Goal: Transaction & Acquisition: Purchase product/service

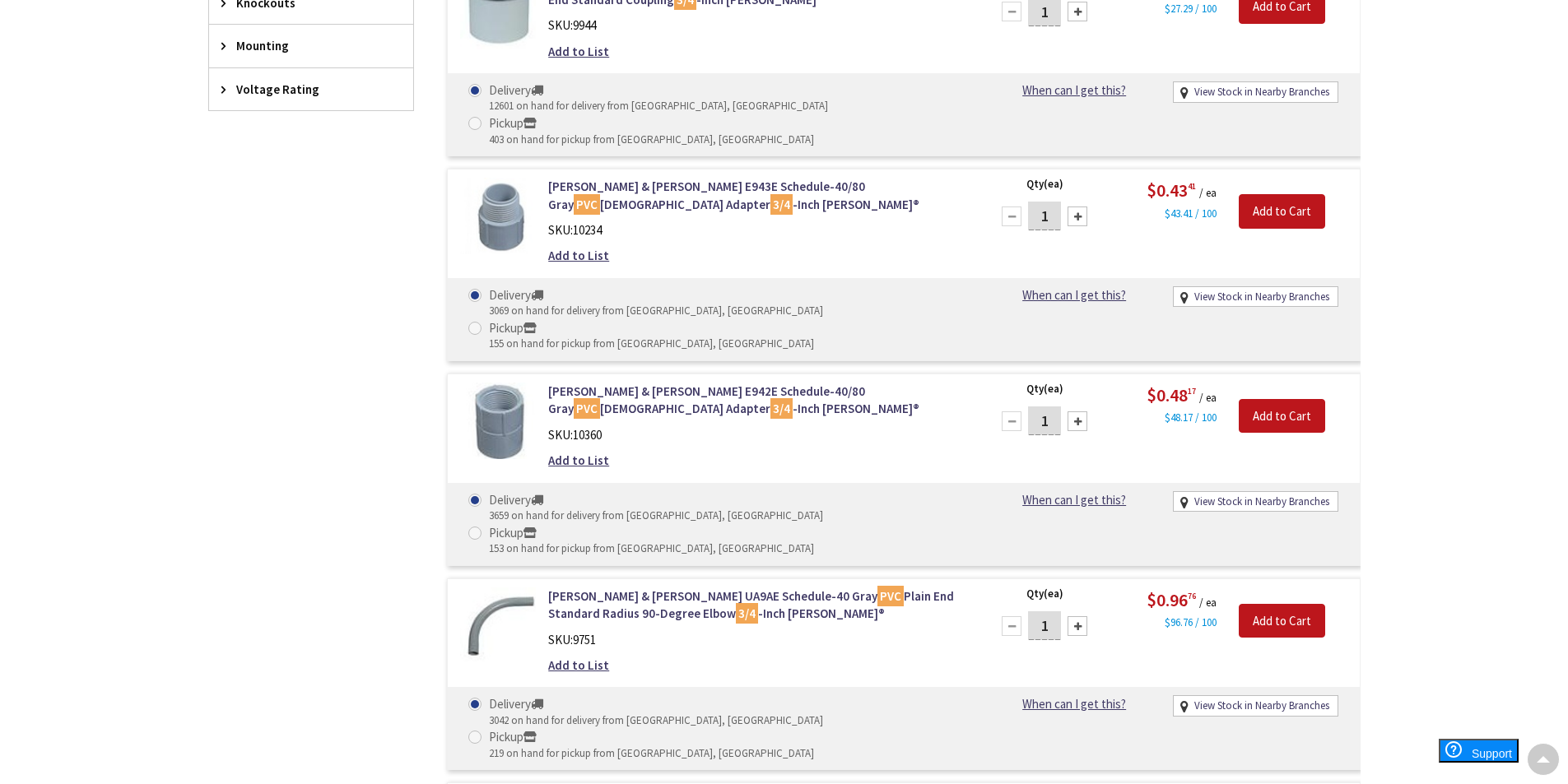
scroll to position [1028, 0]
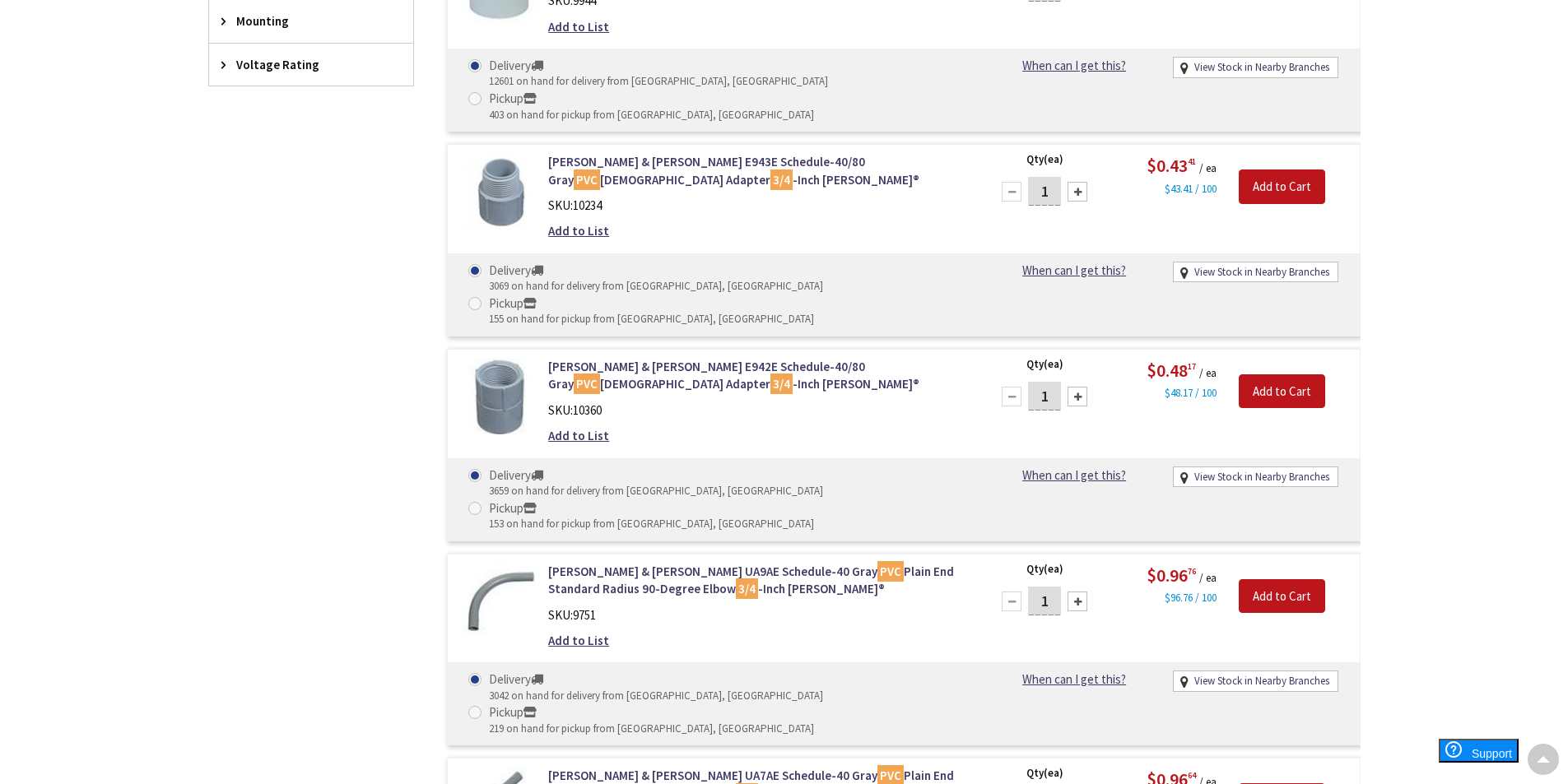
click at [1053, 382] on input "1" at bounding box center [1044, 395] width 33 height 29
type input "20"
click at [1284, 375] on input "Add to Cart" at bounding box center [1282, 392] width 86 height 35
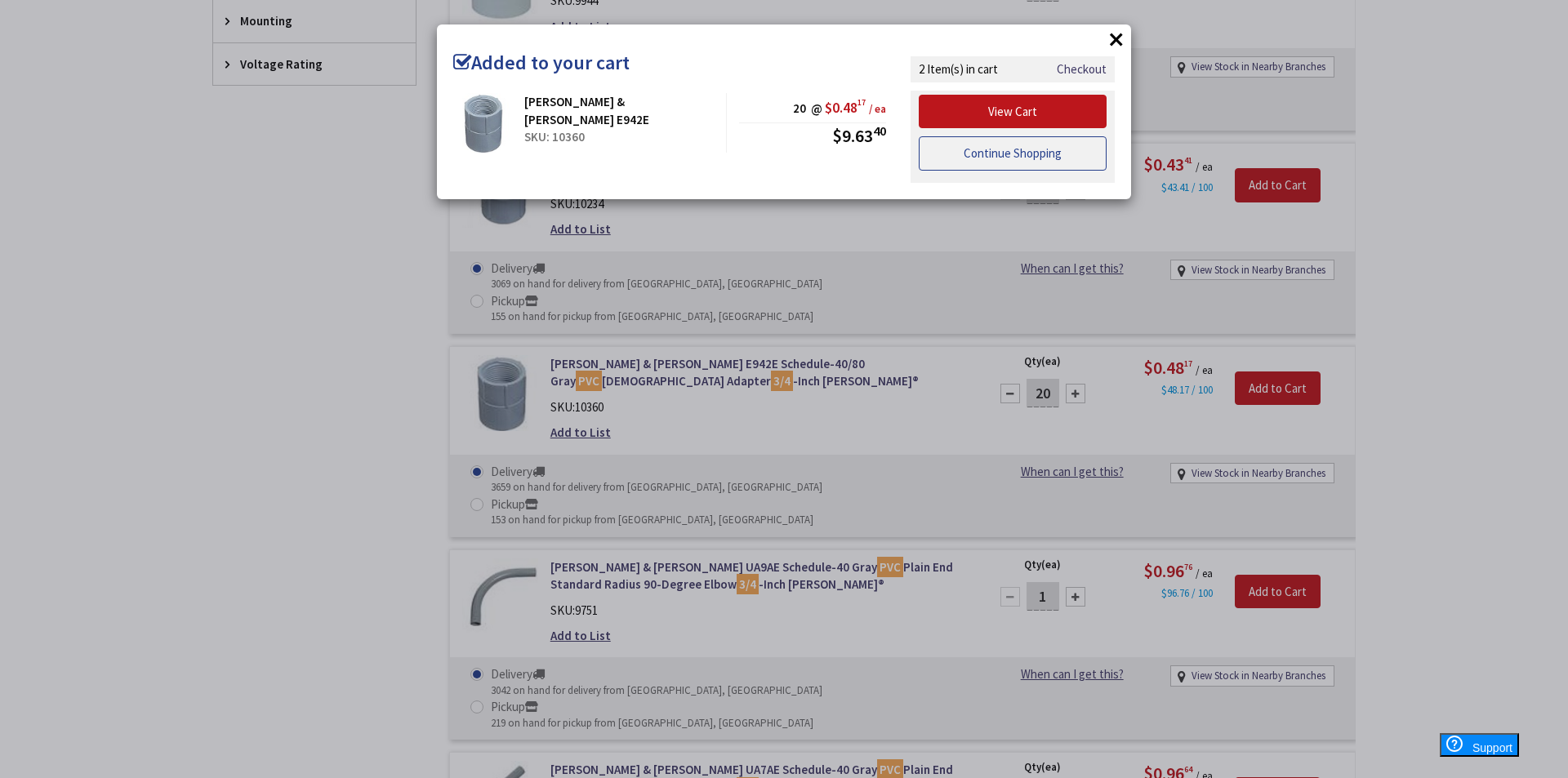
click at [977, 150] on link "Continue Shopping" at bounding box center [1013, 153] width 188 height 35
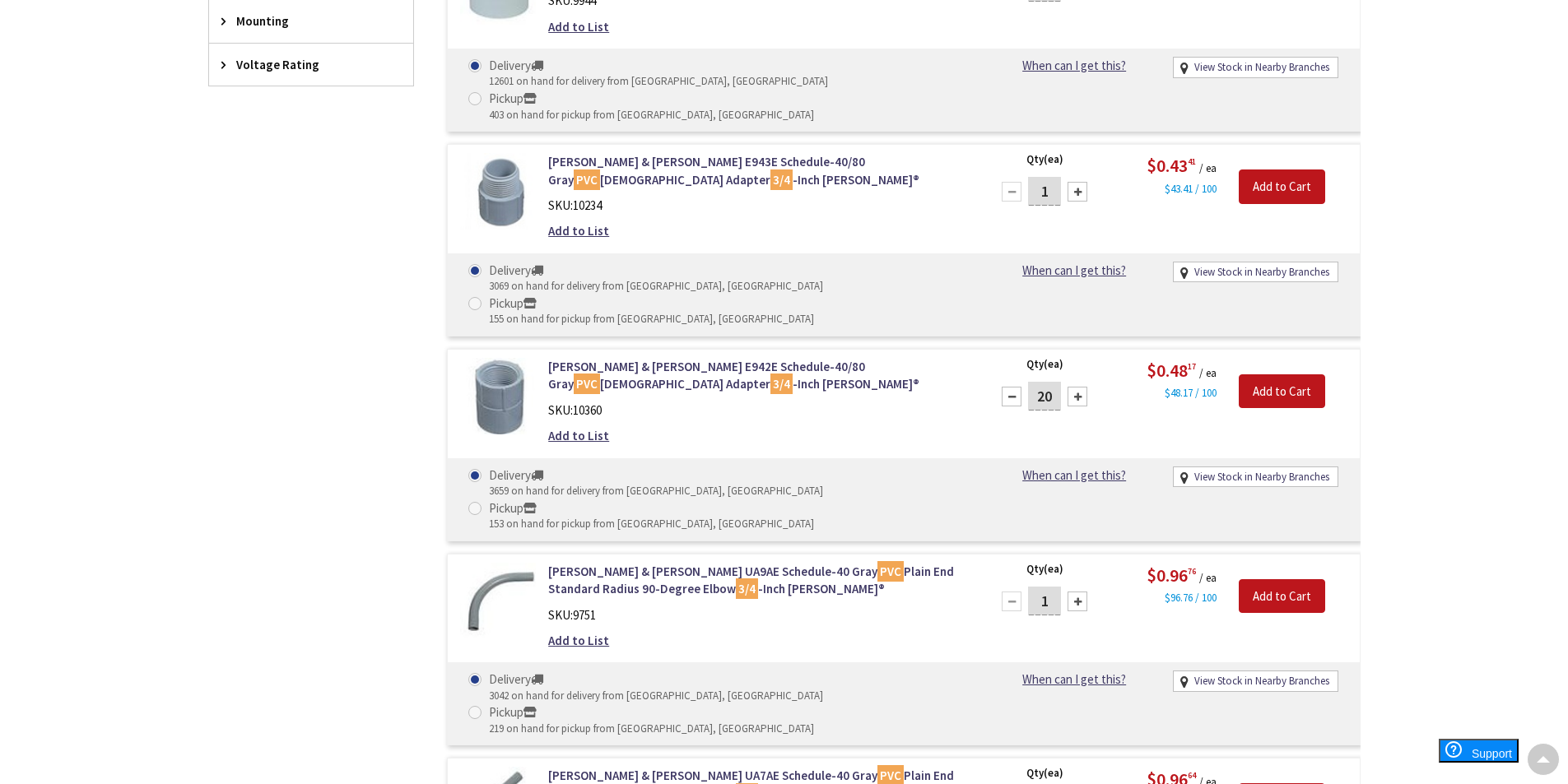
click at [1049, 587] on input "1" at bounding box center [1044, 601] width 33 height 29
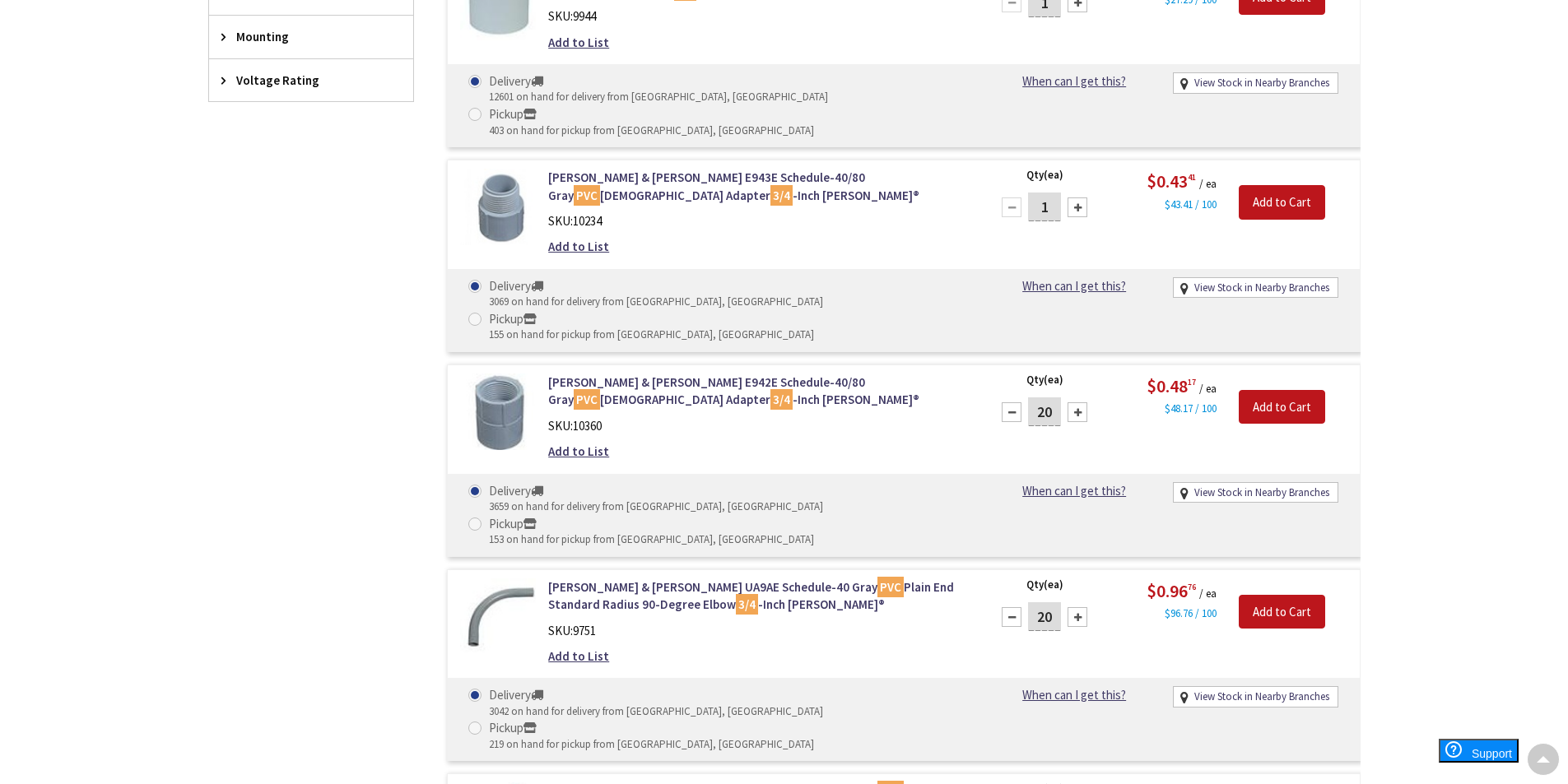
scroll to position [1009, 0]
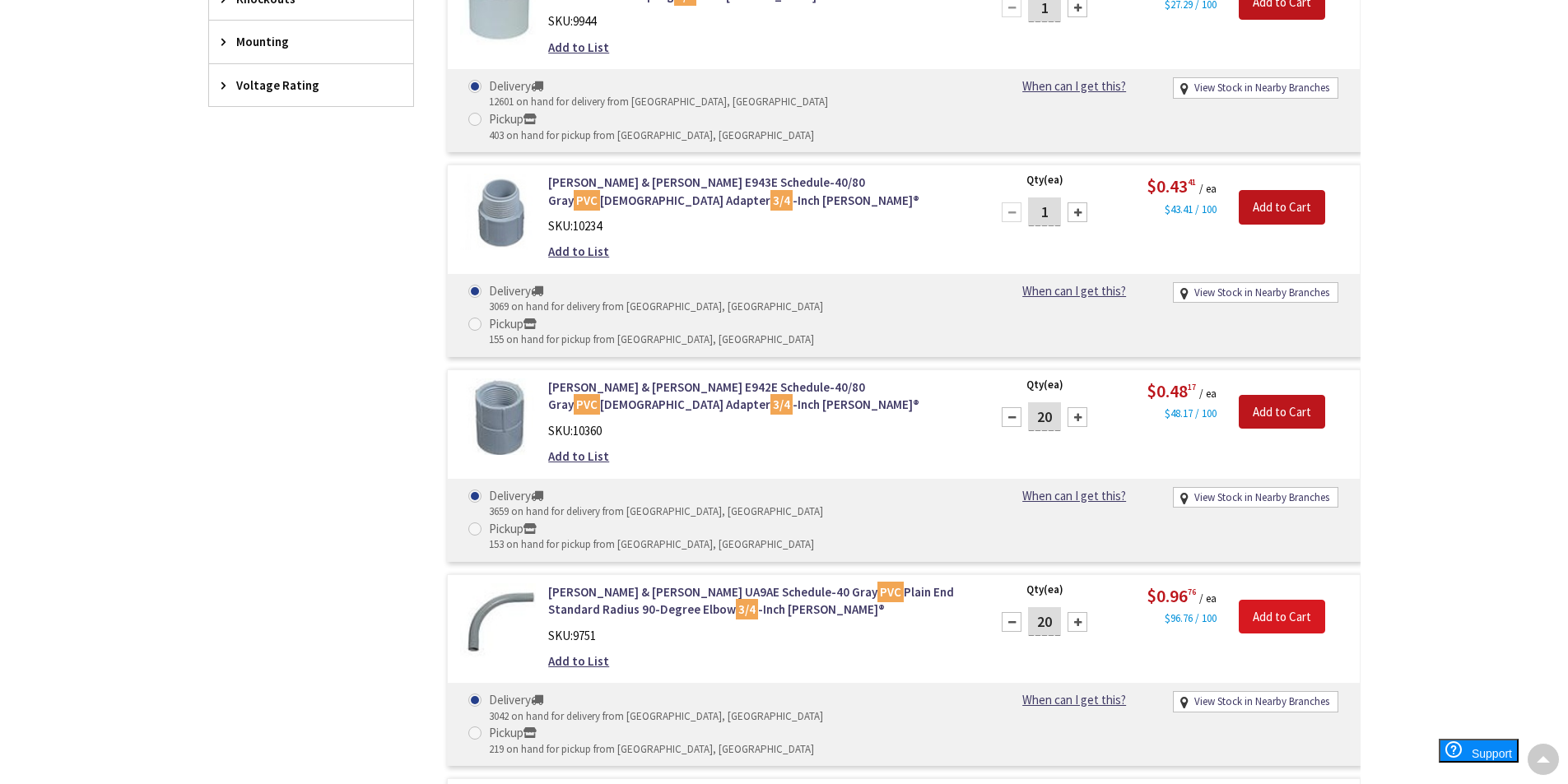
type input "20"
click at [1270, 600] on input "Add to Cart" at bounding box center [1282, 617] width 86 height 35
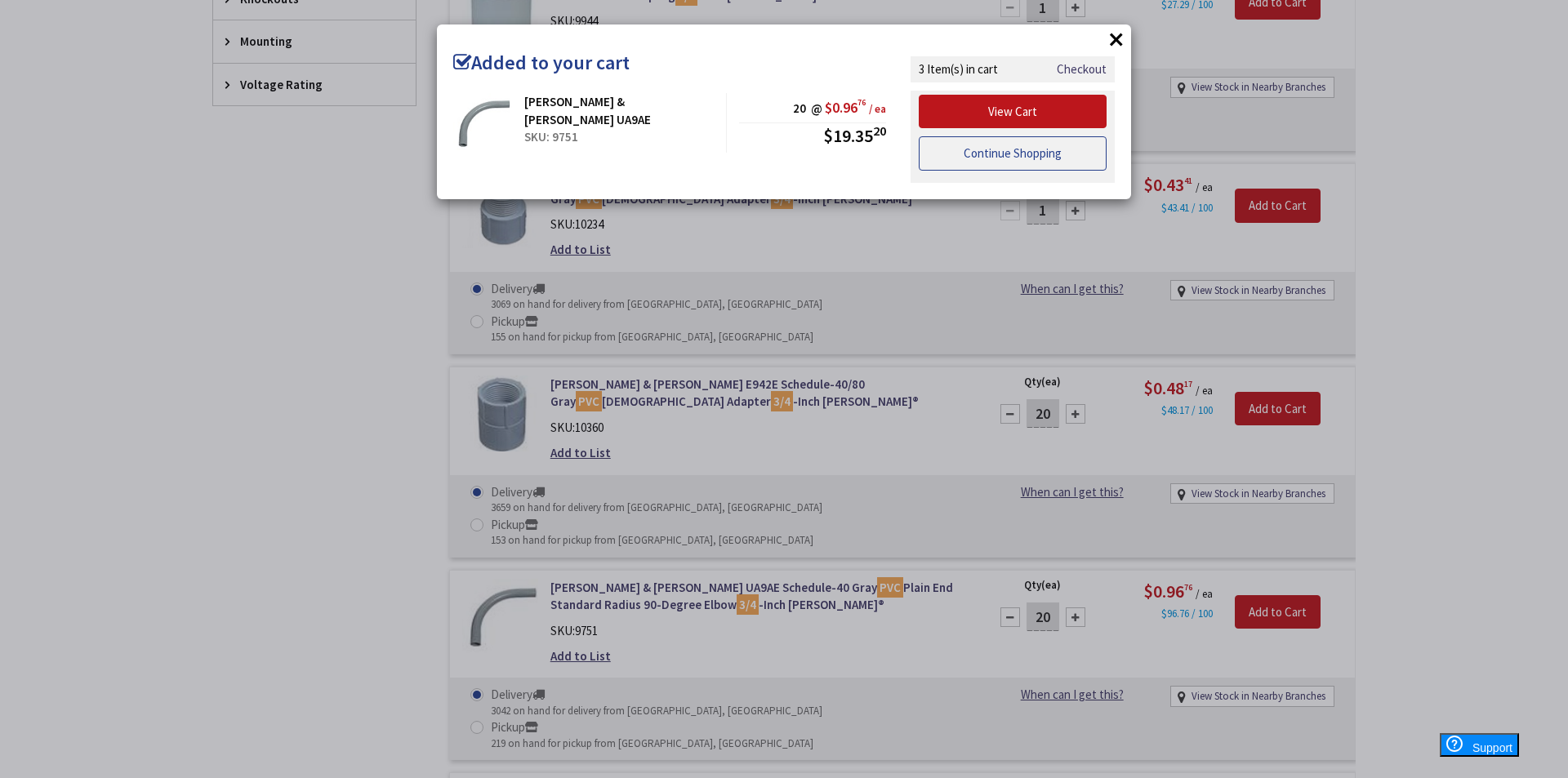
click at [977, 155] on link "Continue Shopping" at bounding box center [1013, 153] width 188 height 35
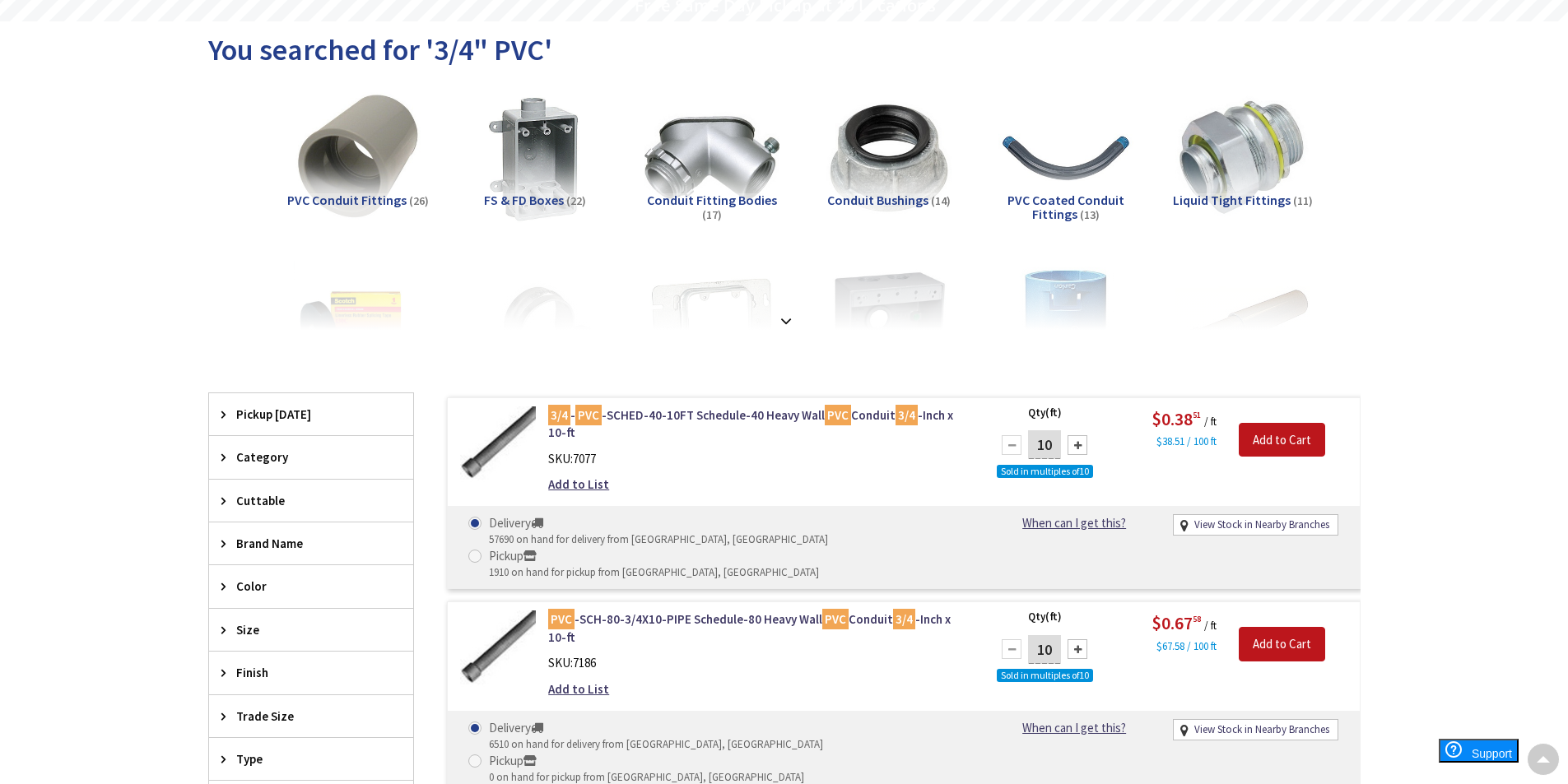
scroll to position [0, 0]
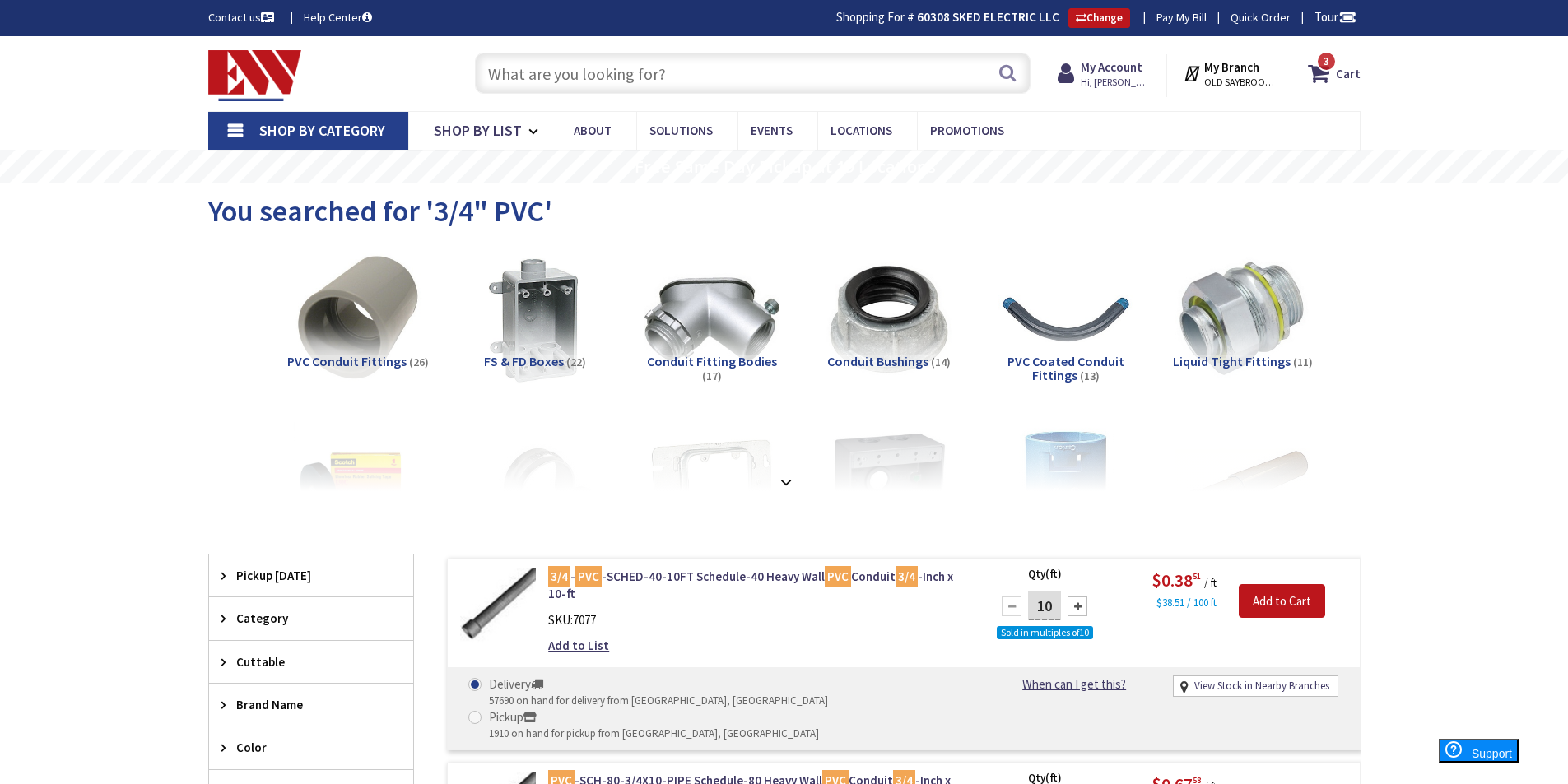
click at [623, 59] on input "text" at bounding box center [752, 73] width 555 height 41
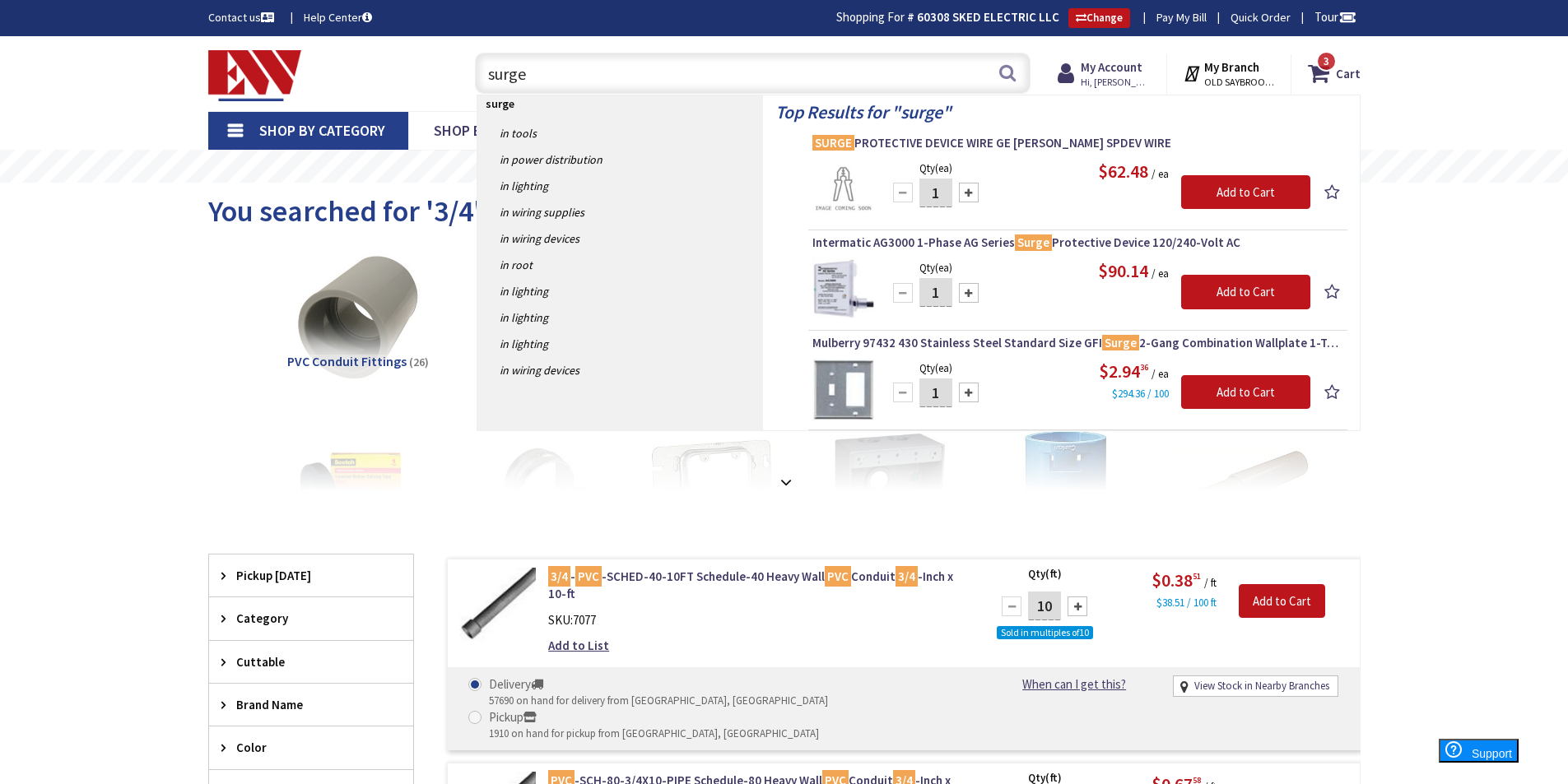
type input "surge"
click at [1322, 72] on icon at bounding box center [1322, 74] width 28 height 30
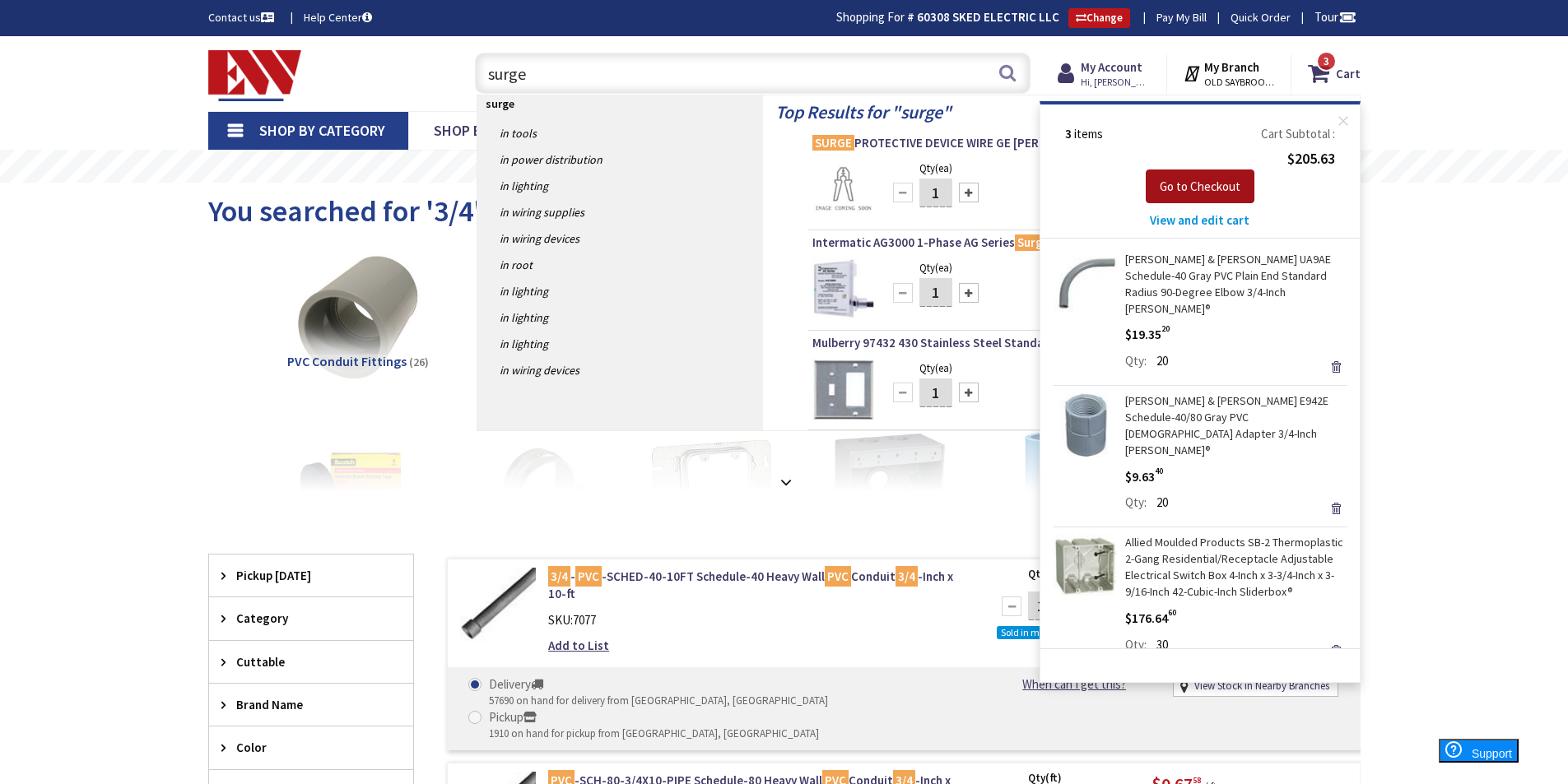
click at [1169, 184] on span "Go to Checkout" at bounding box center [1199, 187] width 80 height 16
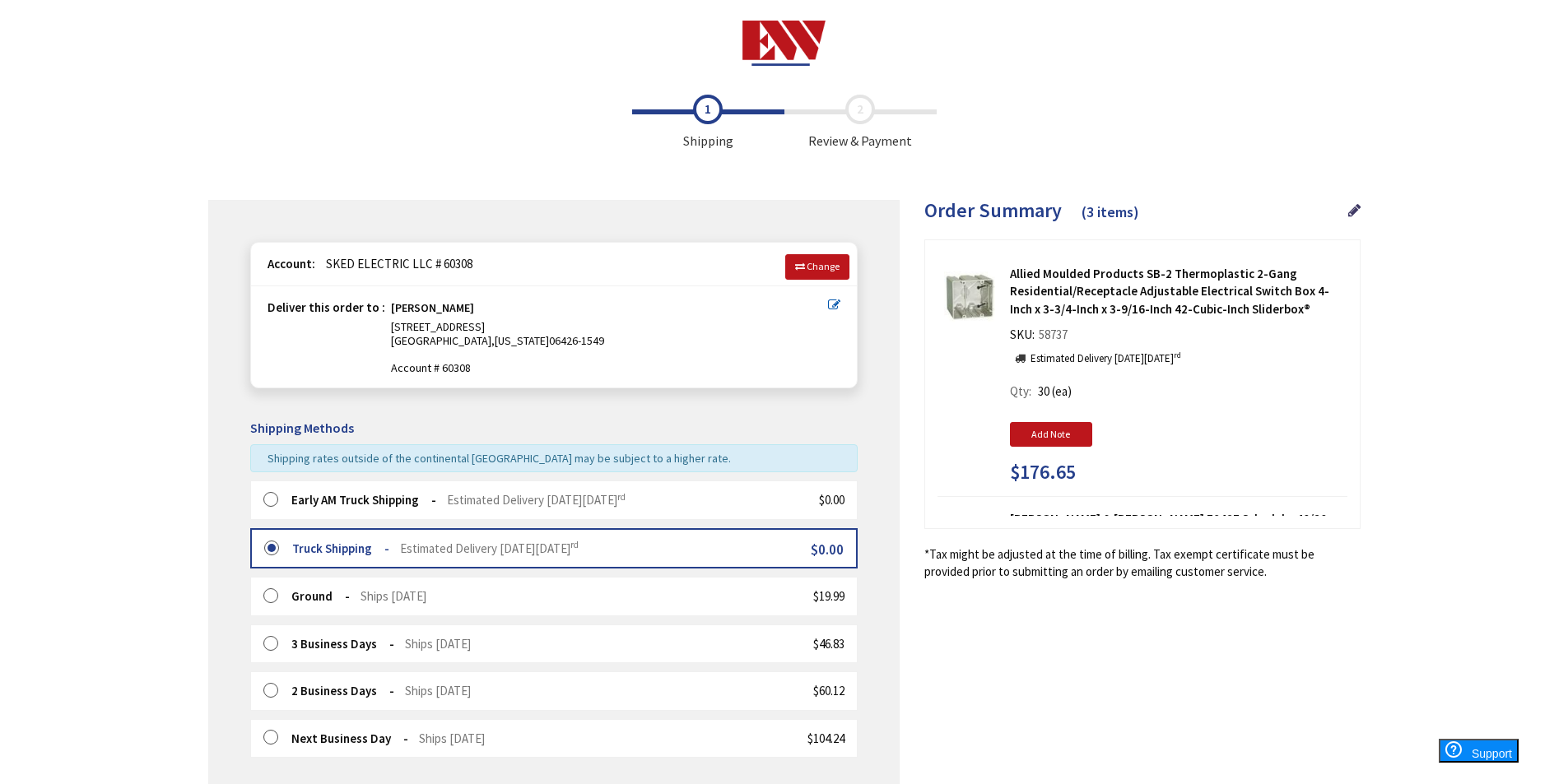
click at [268, 501] on label at bounding box center [276, 500] width 26 height 17
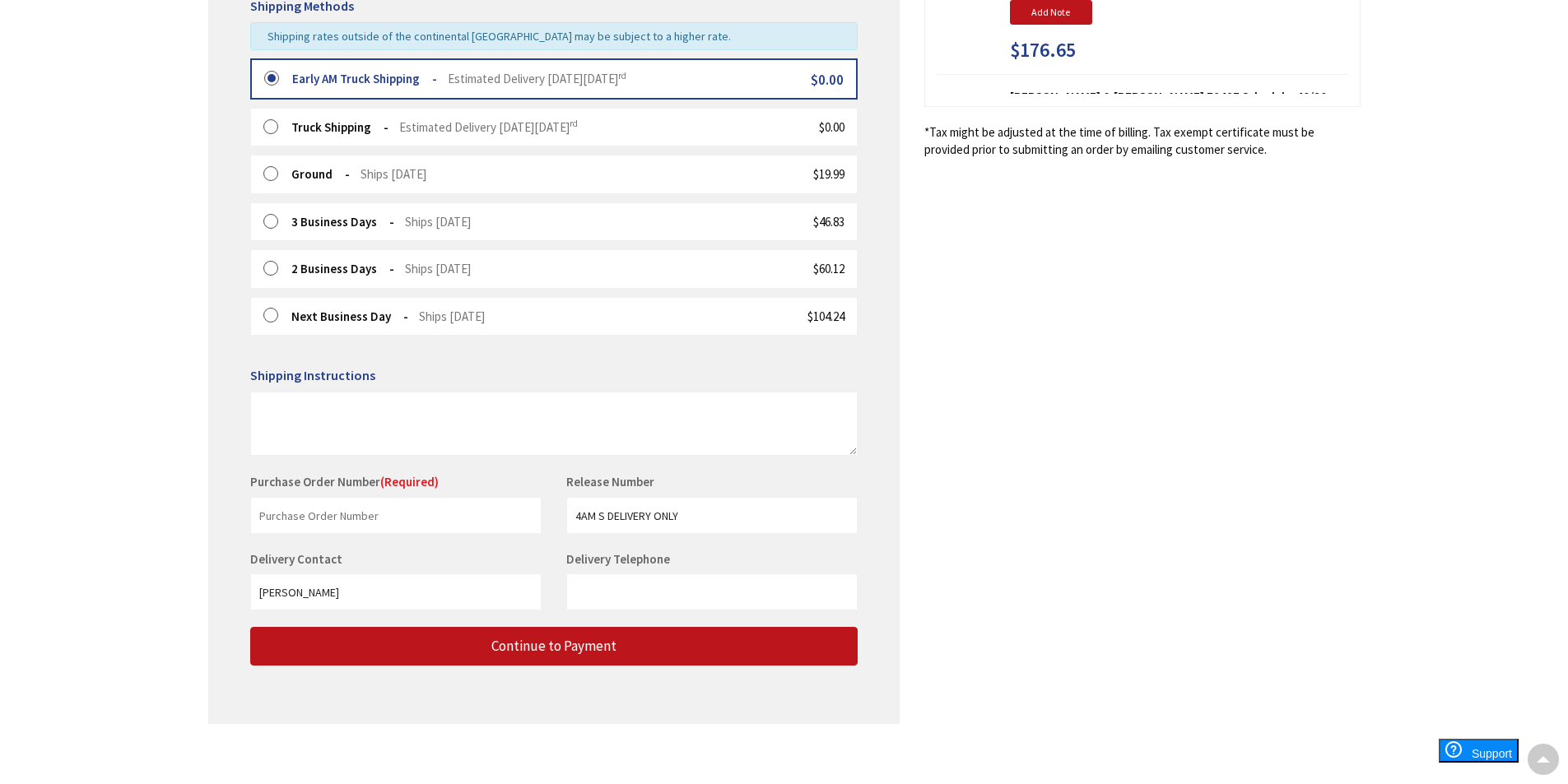
scroll to position [432, 0]
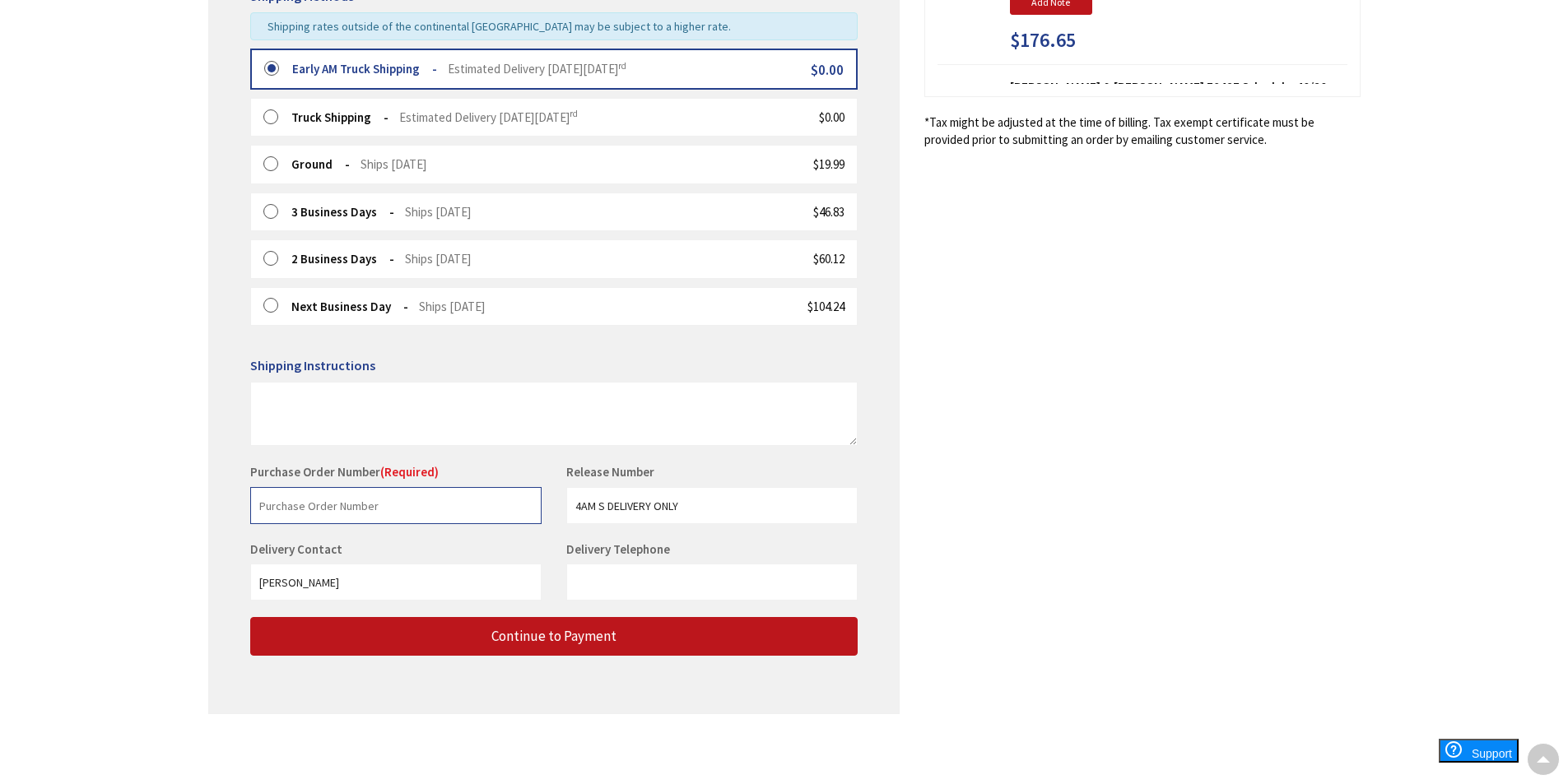
click at [429, 506] on input "text" at bounding box center [395, 505] width 291 height 37
type input "stock"
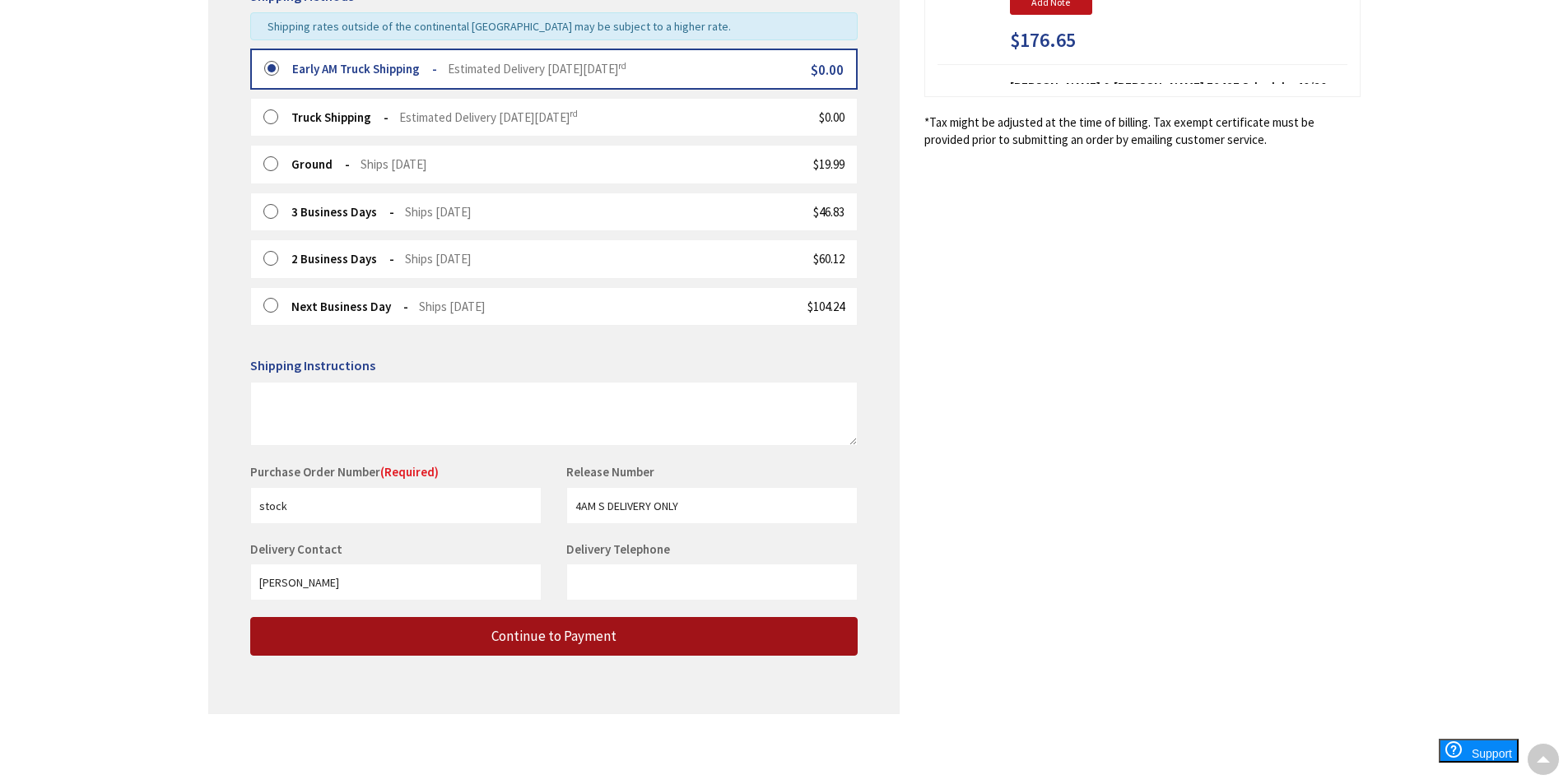
click at [478, 637] on button "Continue to Payment" at bounding box center [553, 636] width 607 height 39
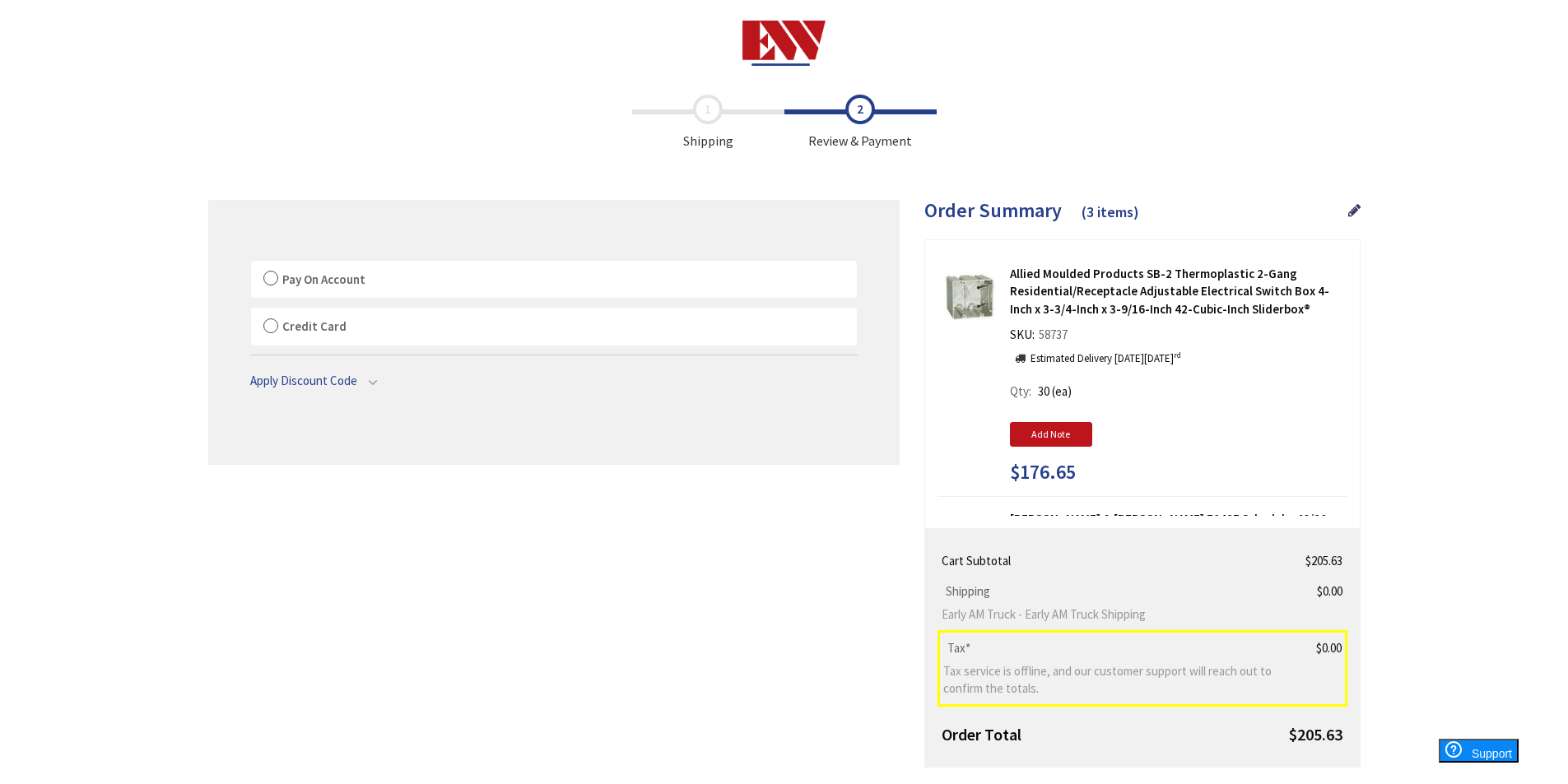
click at [270, 276] on label "Pay On Account" at bounding box center [554, 280] width 606 height 38
click at [251, 264] on input "Pay On Account" at bounding box center [251, 264] width 0 height 0
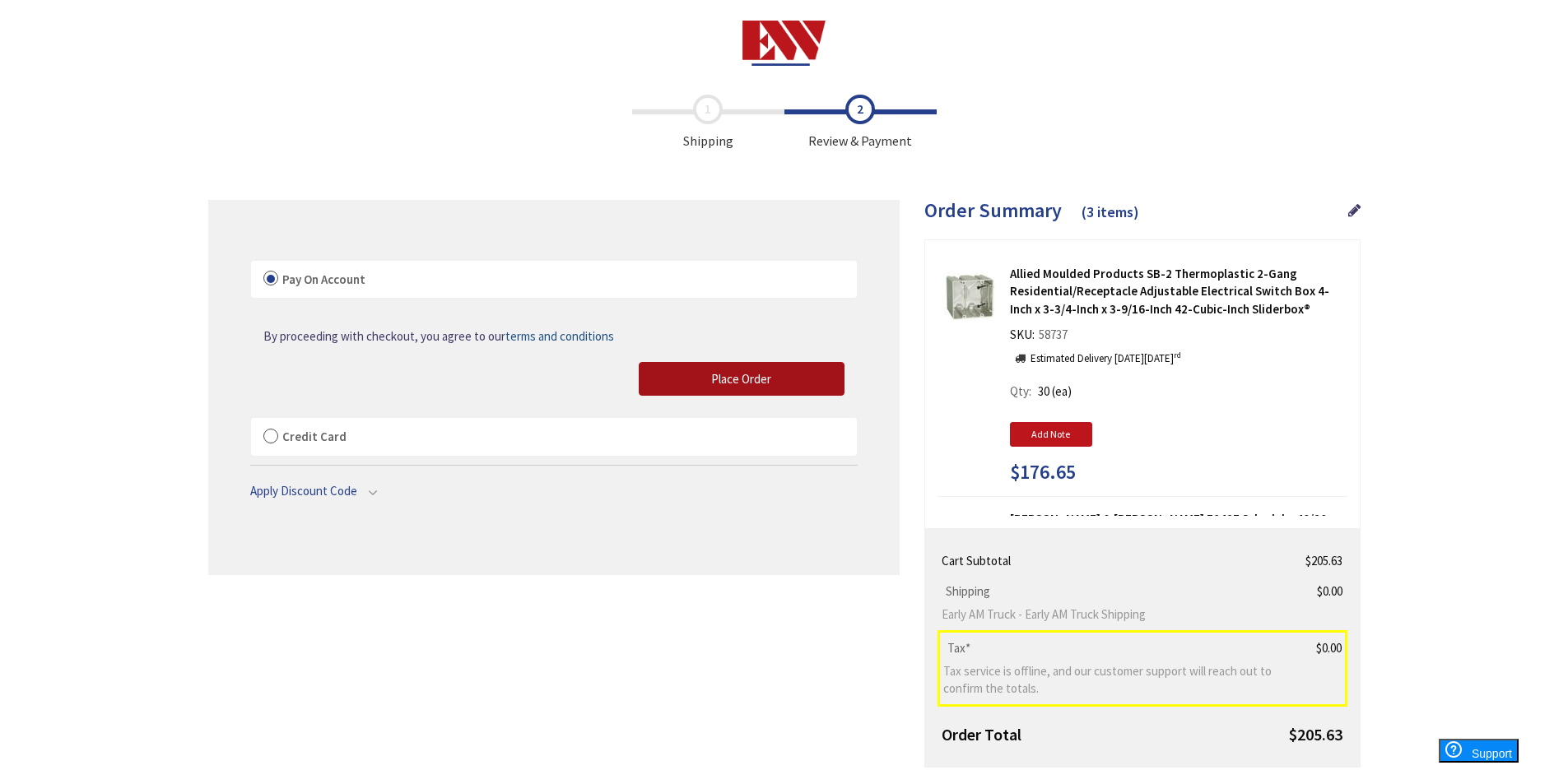
click at [755, 378] on span "Place Order" at bounding box center [741, 380] width 60 height 16
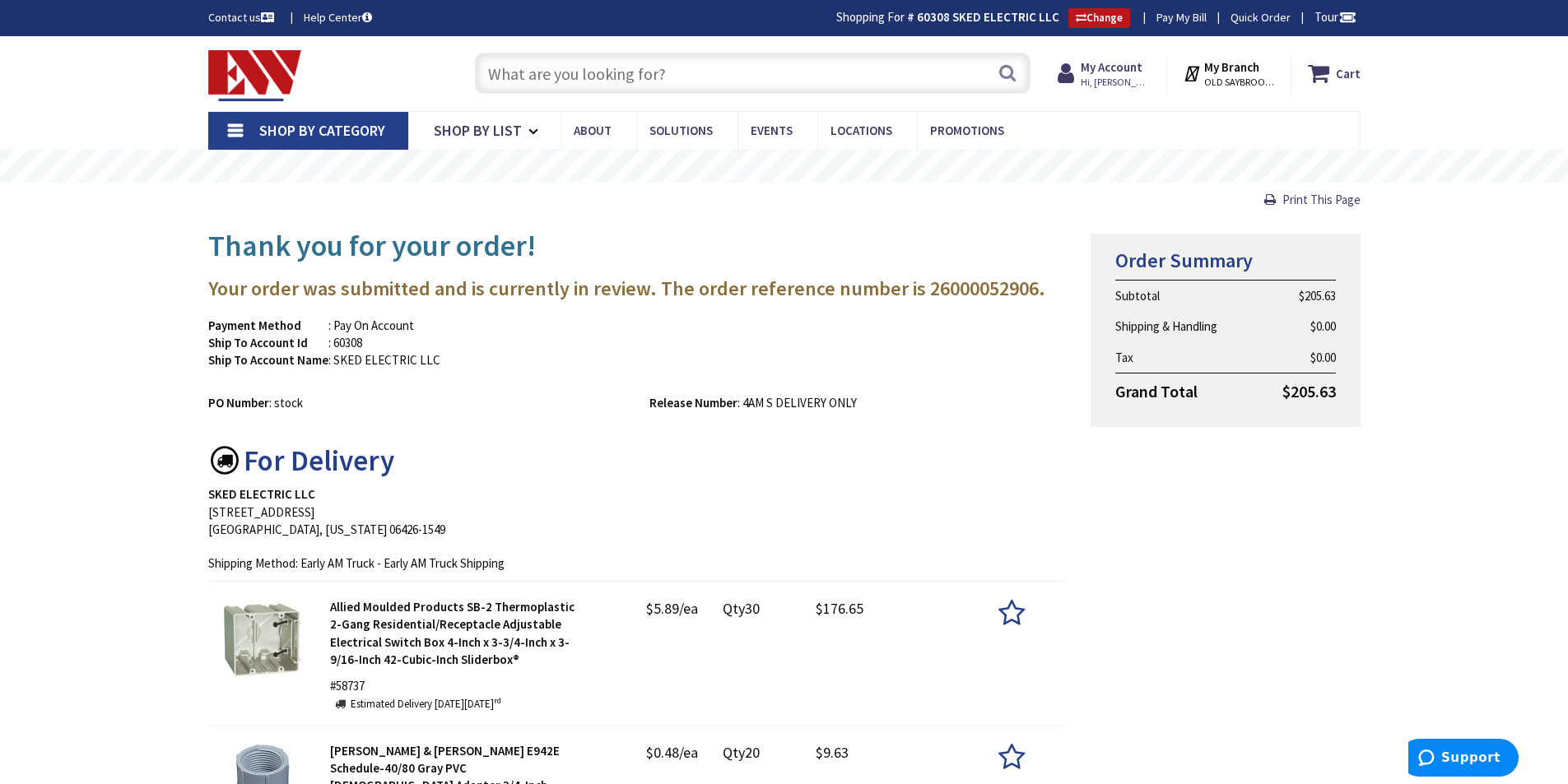
click at [619, 65] on input "text" at bounding box center [752, 73] width 555 height 41
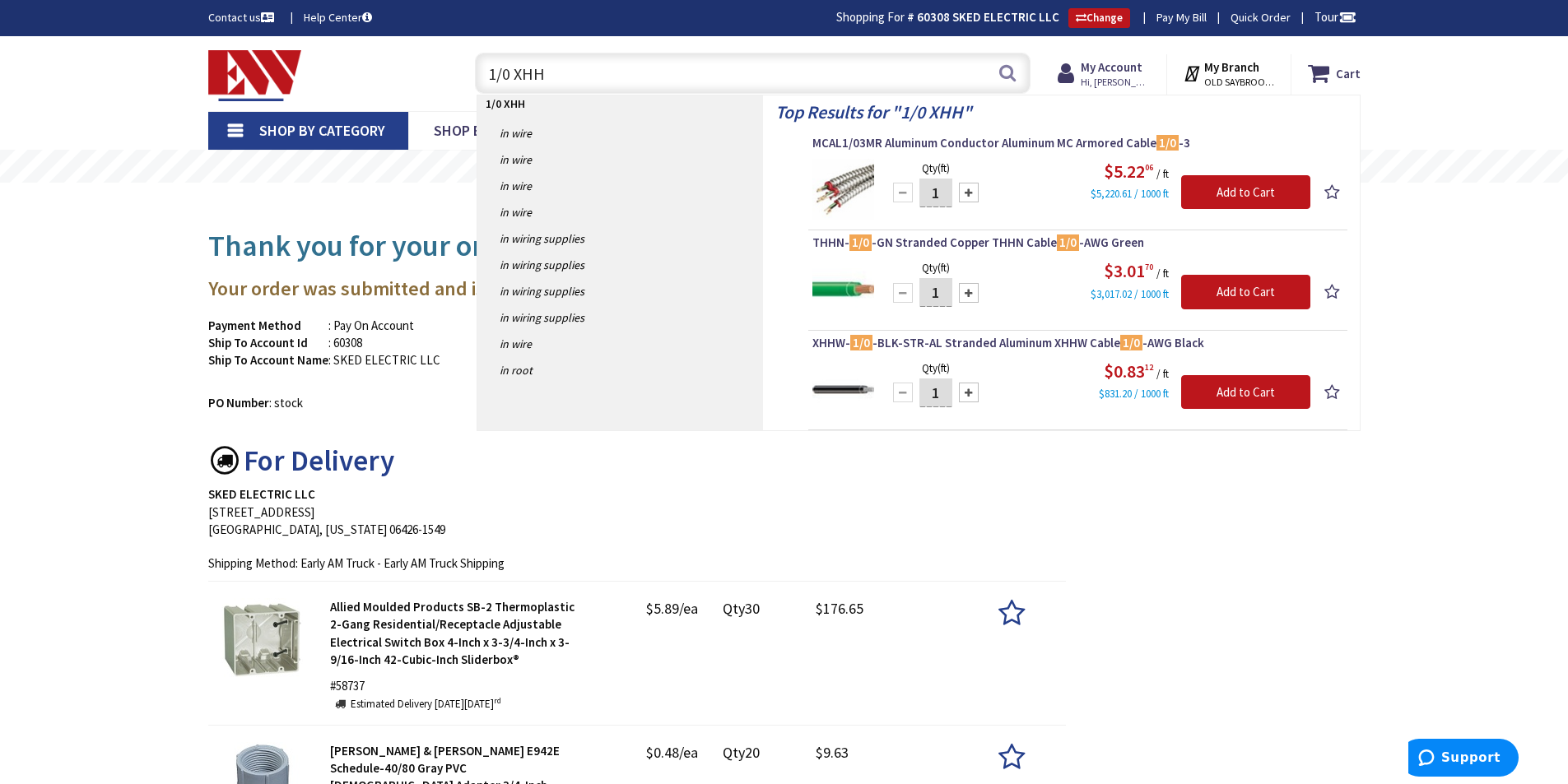
type input "1/0 XHHW"
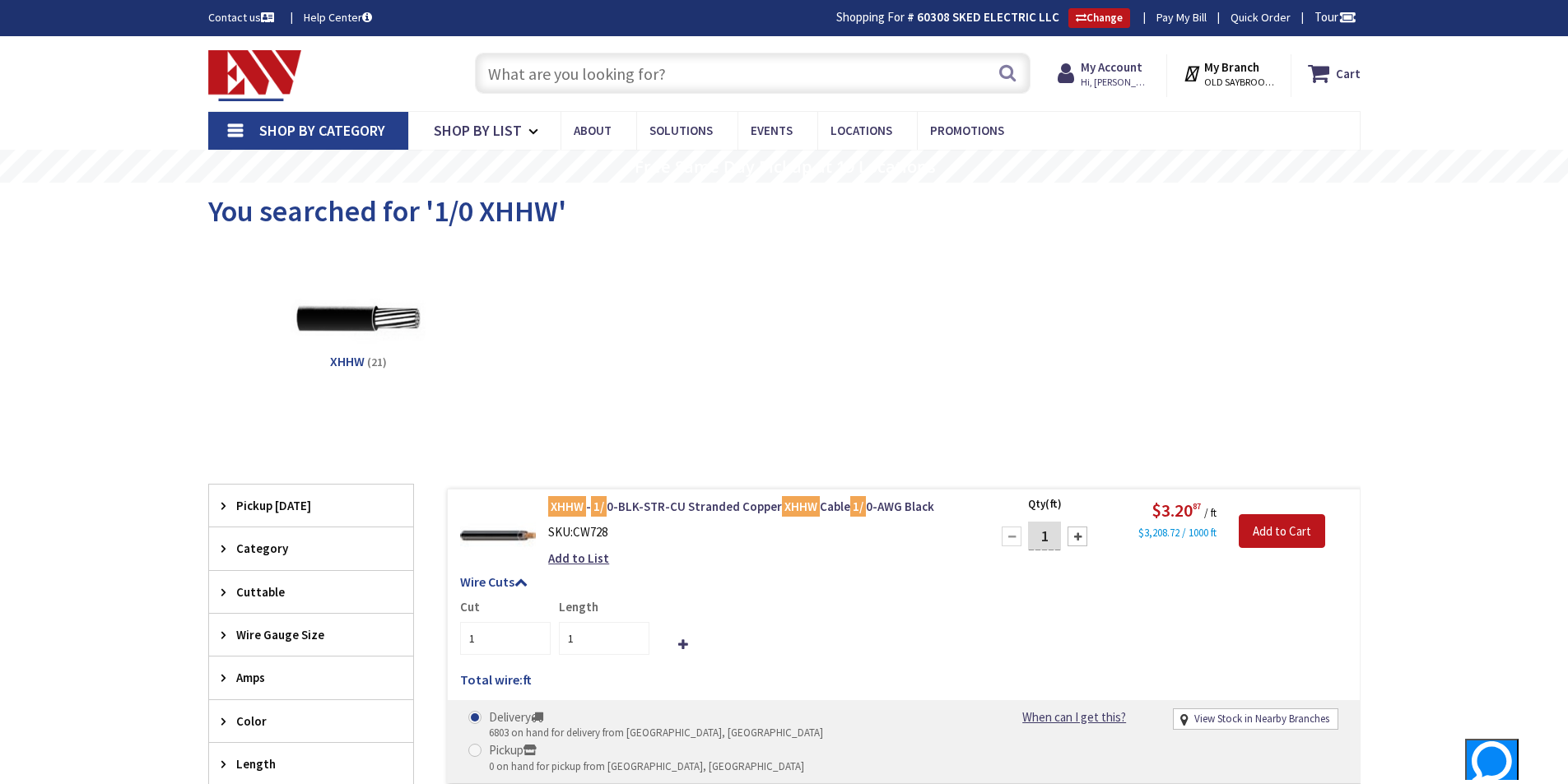
click at [614, 65] on input "text" at bounding box center [752, 73] width 555 height 41
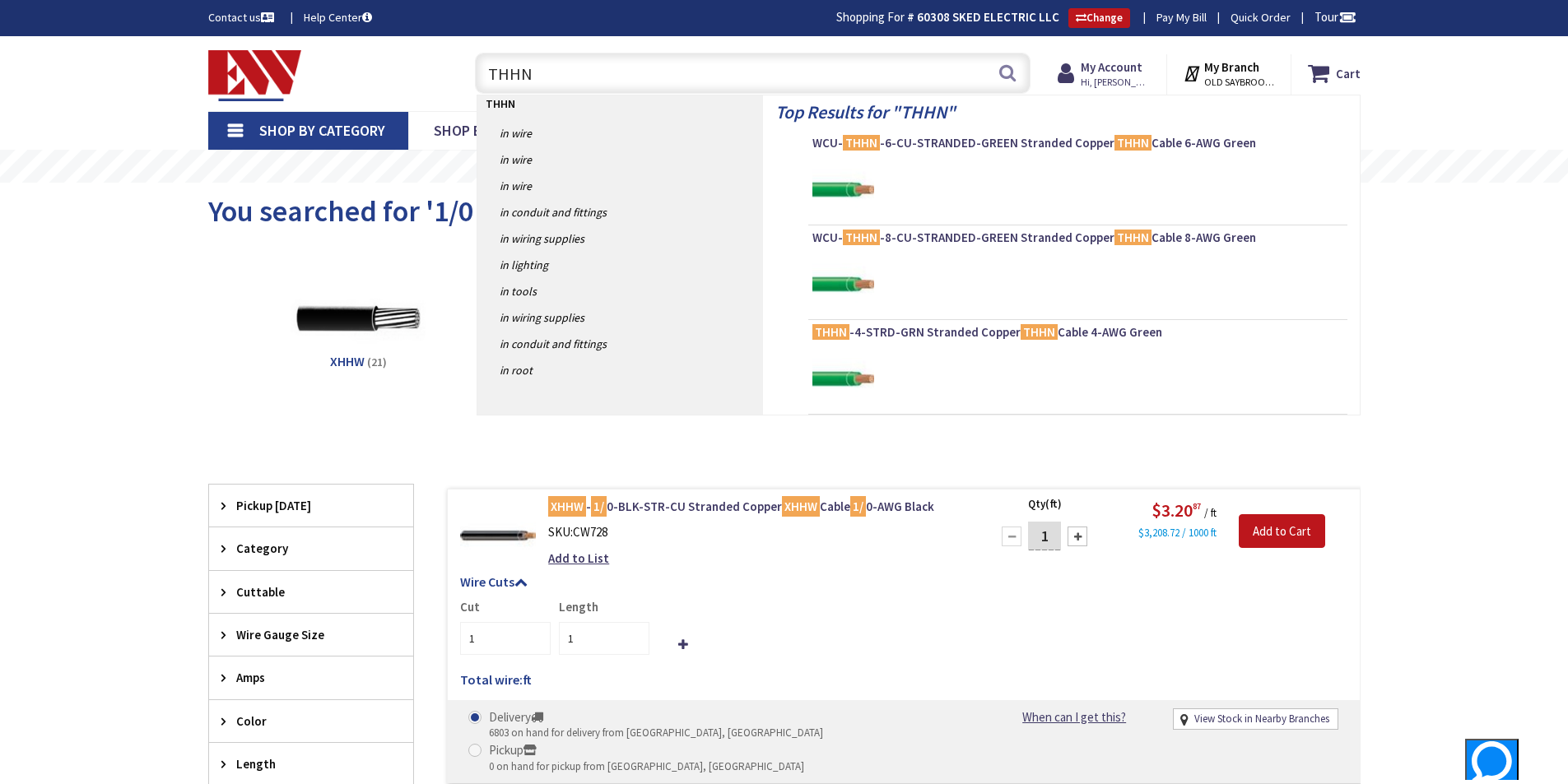
type input "THHN 8"
